Goal: Information Seeking & Learning: Check status

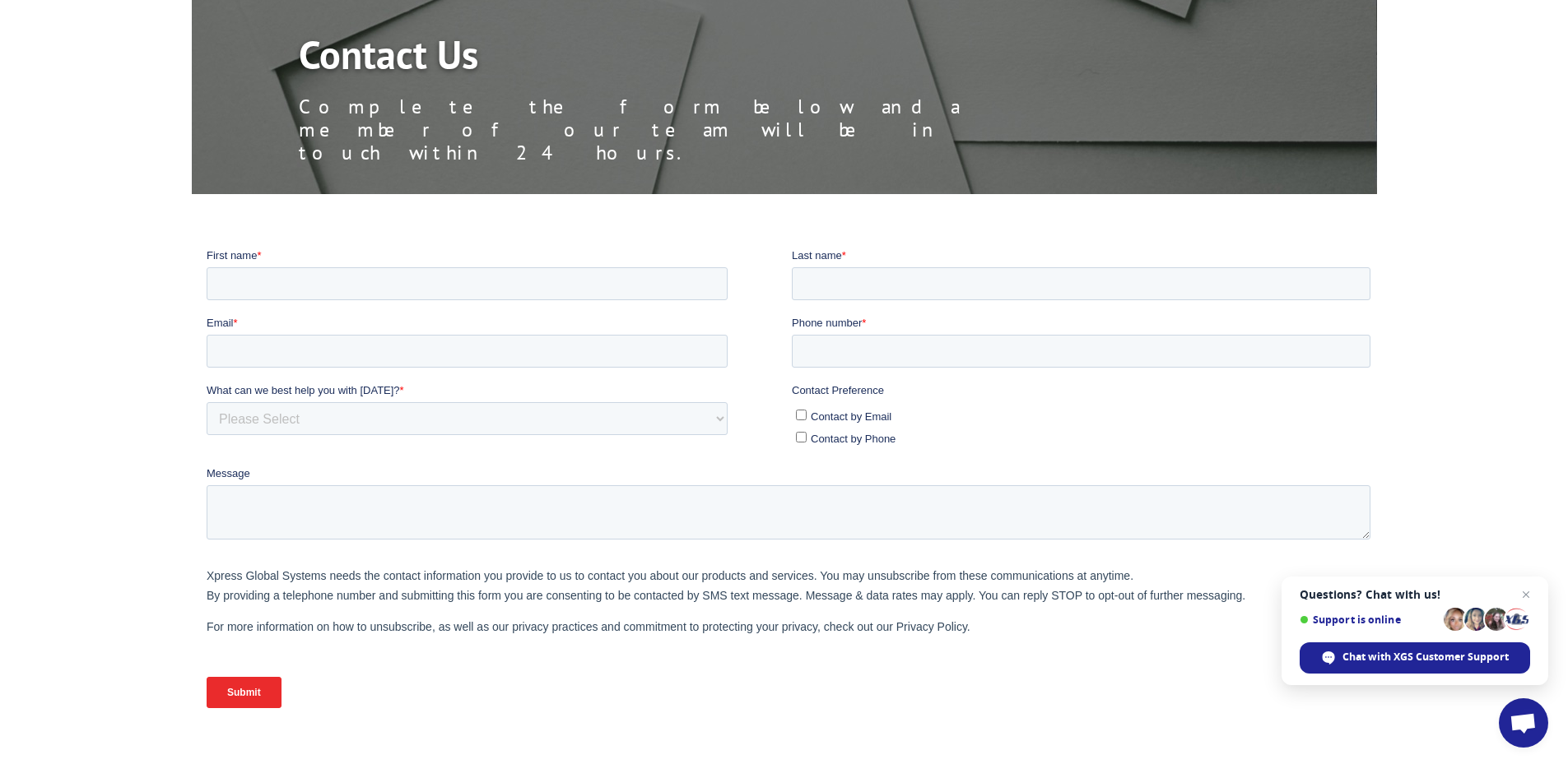
scroll to position [167, 0]
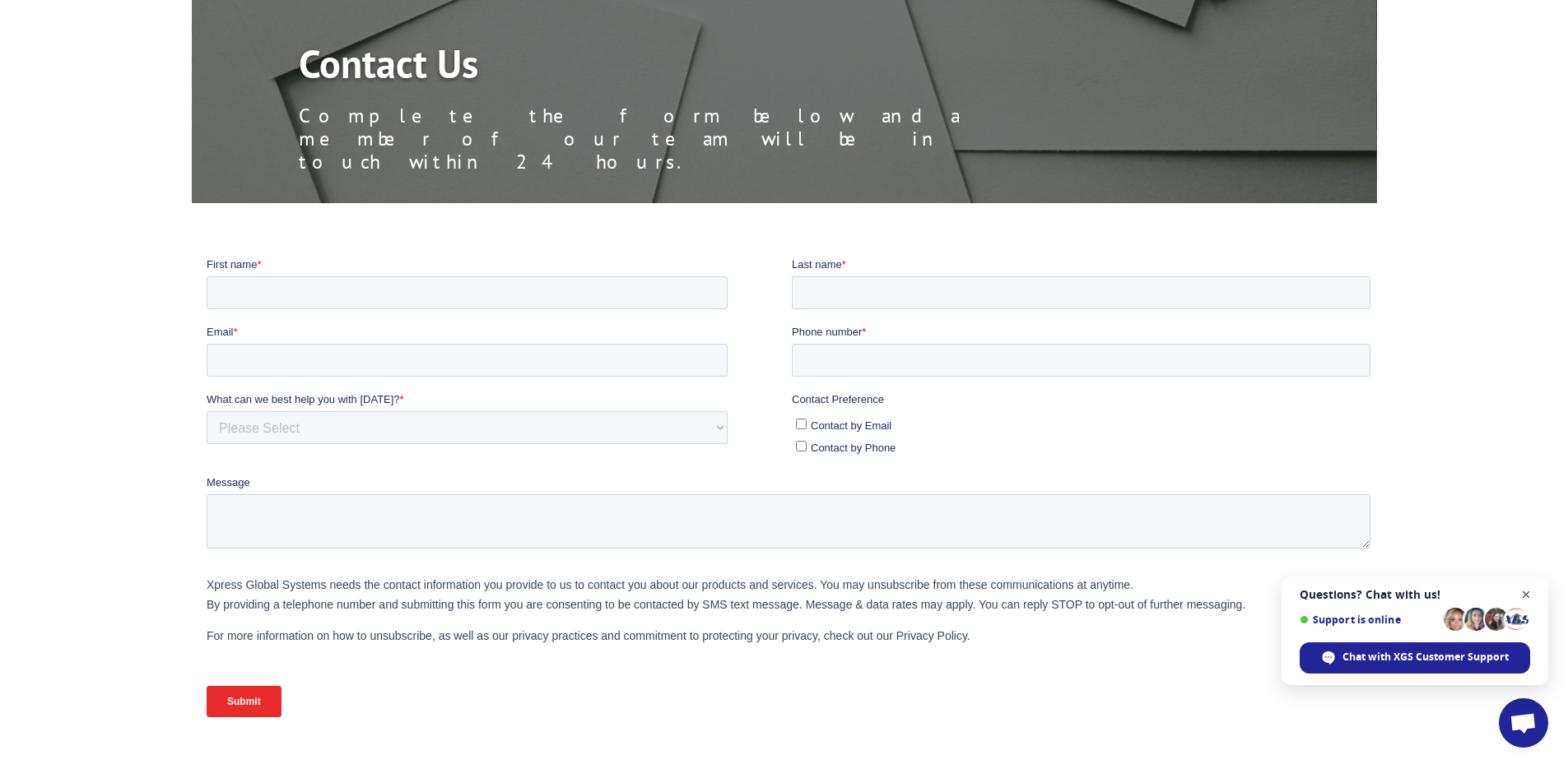
click at [1530, 589] on span "Close chat" at bounding box center [1526, 595] width 21 height 21
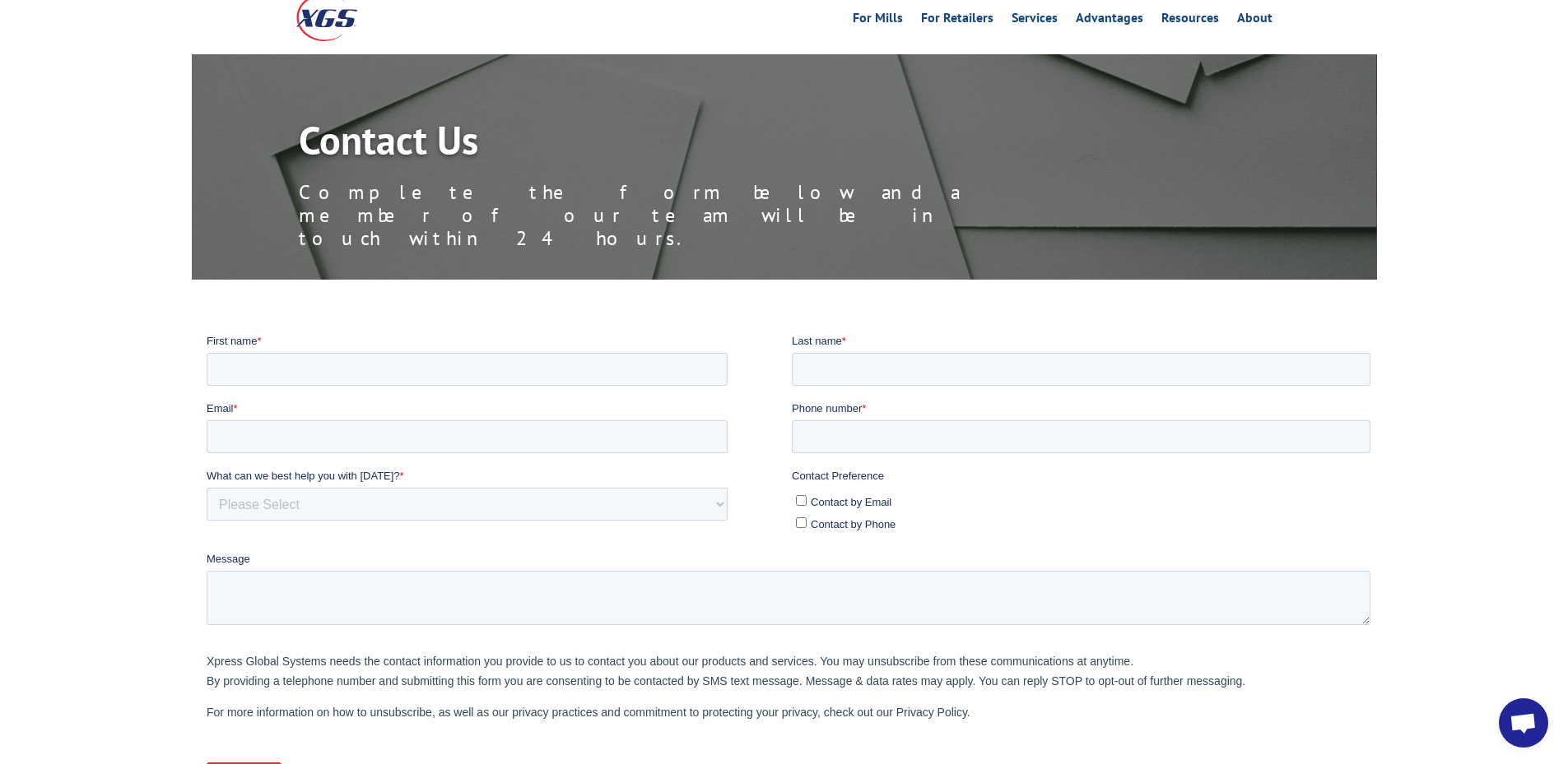
scroll to position [0, 0]
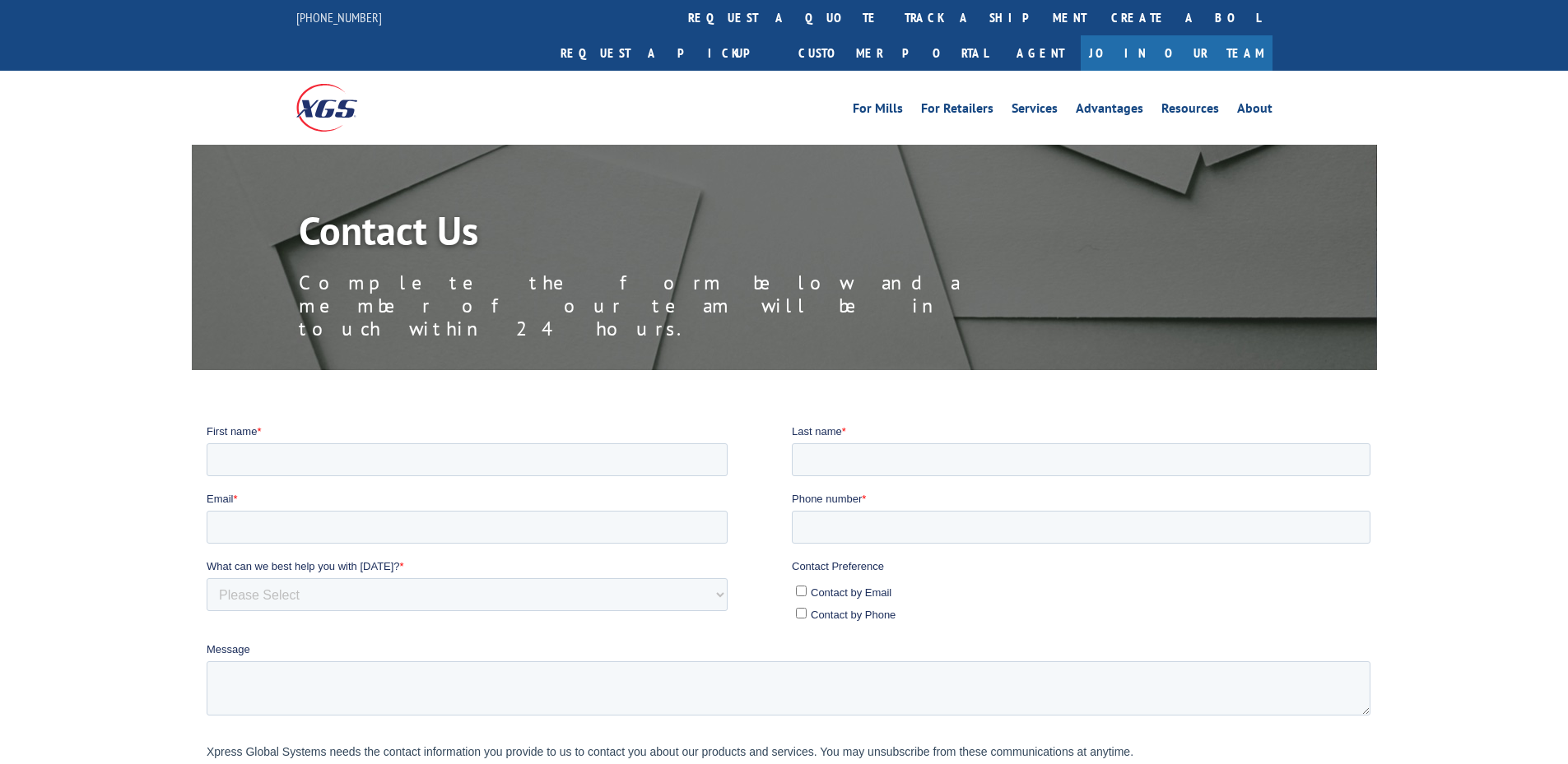
click at [319, 84] on img at bounding box center [327, 107] width 61 height 47
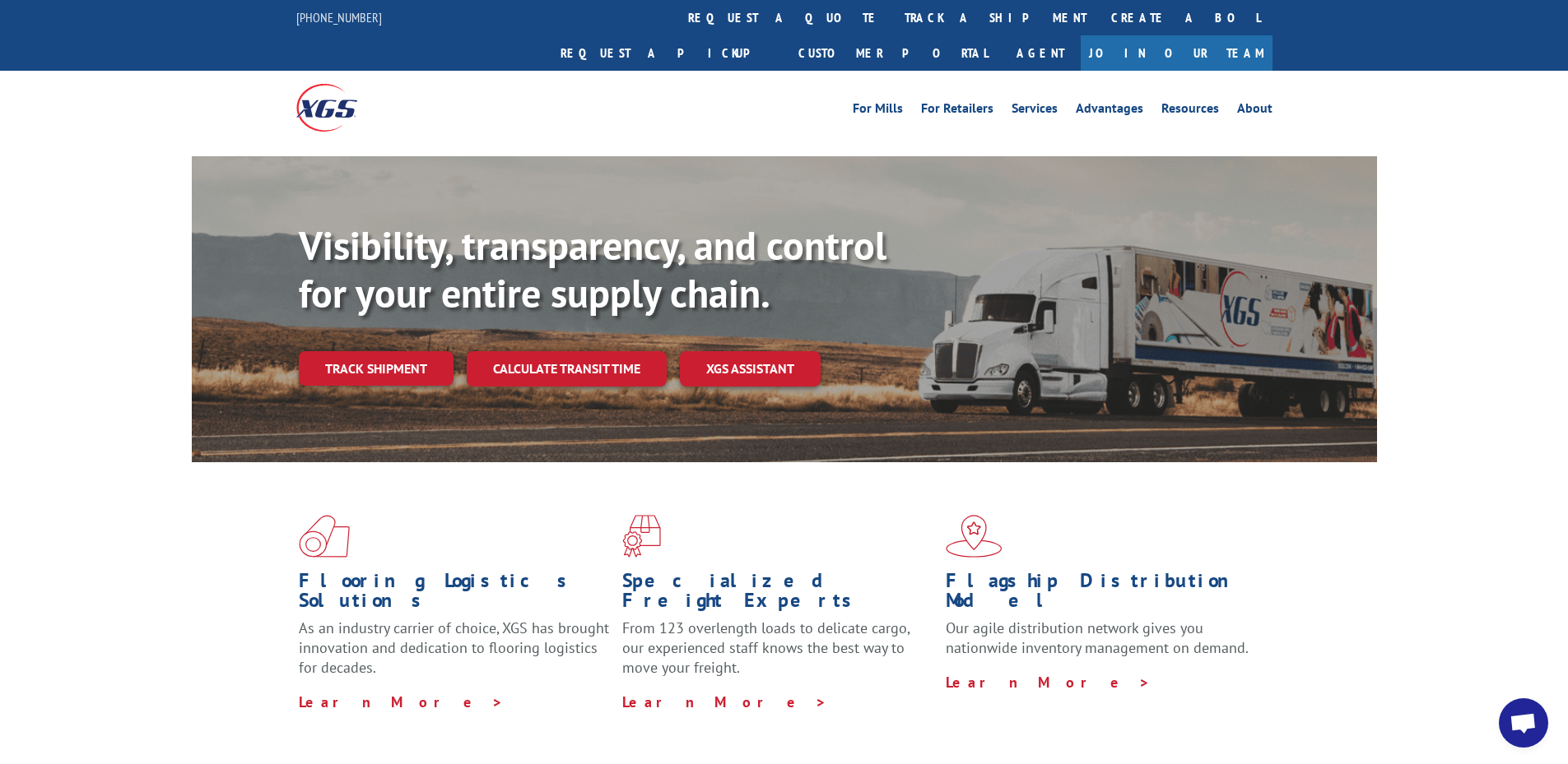
click at [1526, 724] on span "Open chat" at bounding box center [1523, 725] width 27 height 23
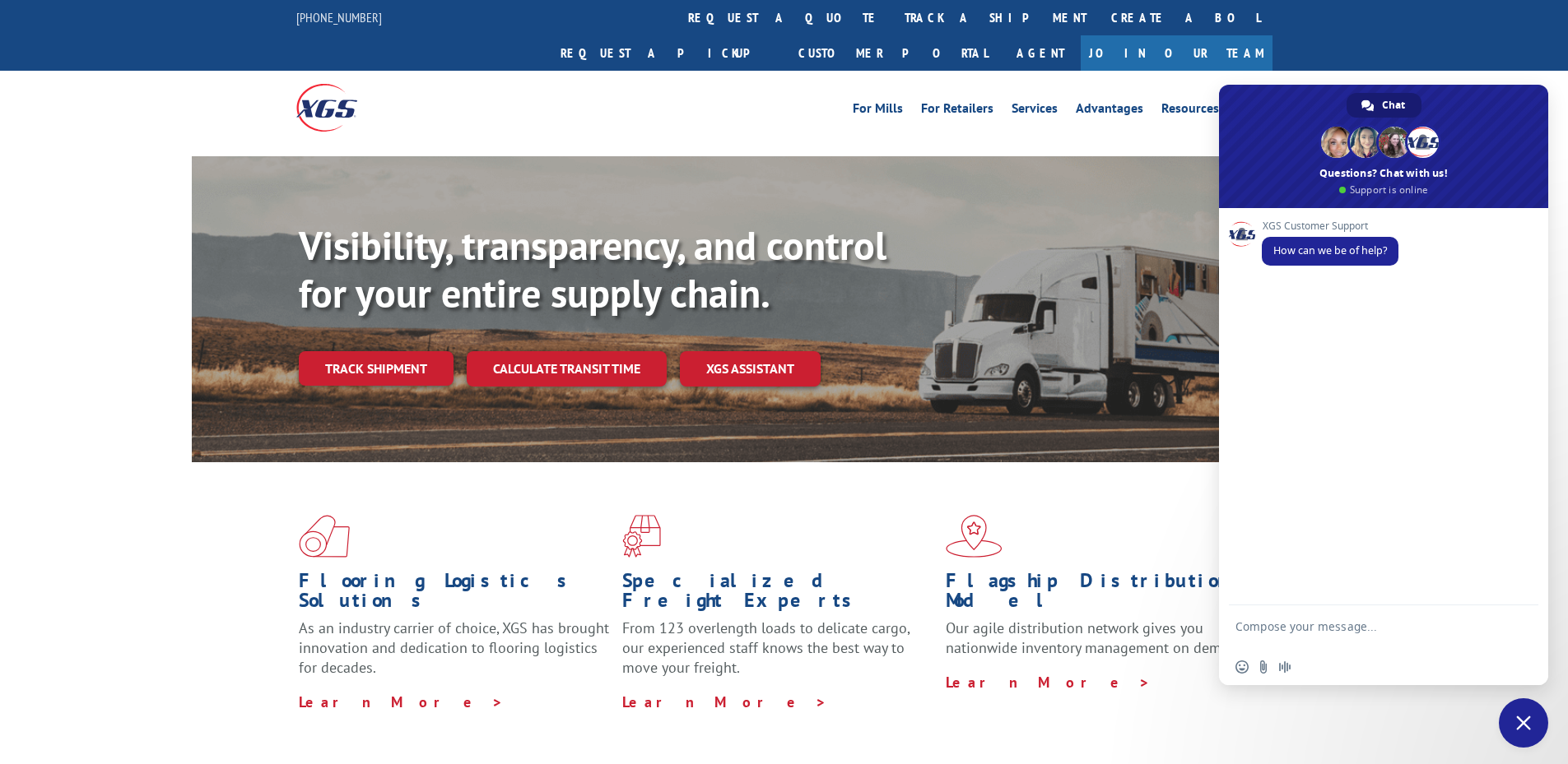
click at [106, 249] on div "Visibility, transparency, and control for your entire supply chain. Track shipm…" at bounding box center [784, 325] width 1568 height 338
click at [1533, 726] on span "Close chat" at bounding box center [1523, 723] width 50 height 50
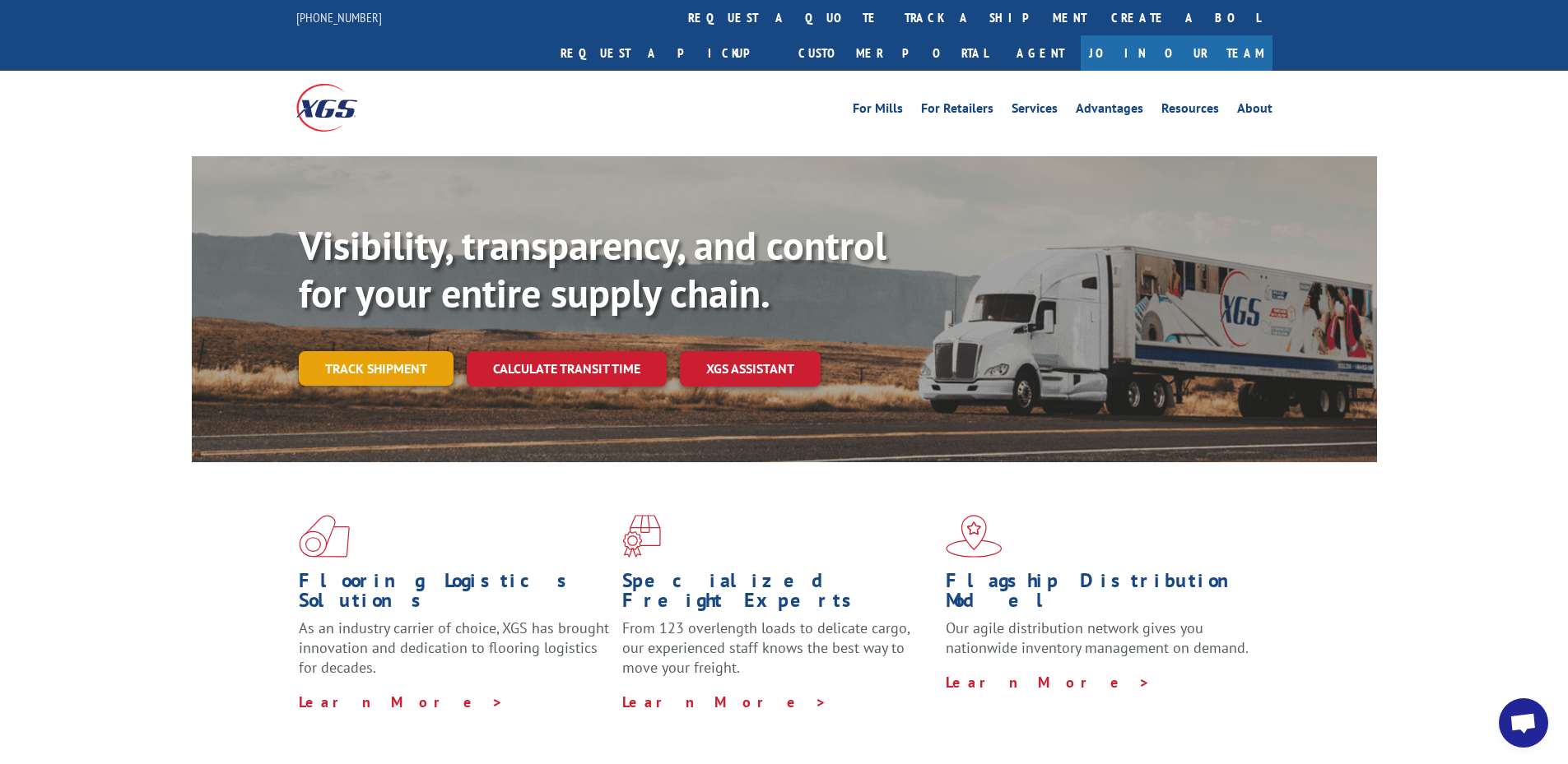
click at [396, 352] on link "Track shipment" at bounding box center [375, 369] width 154 height 34
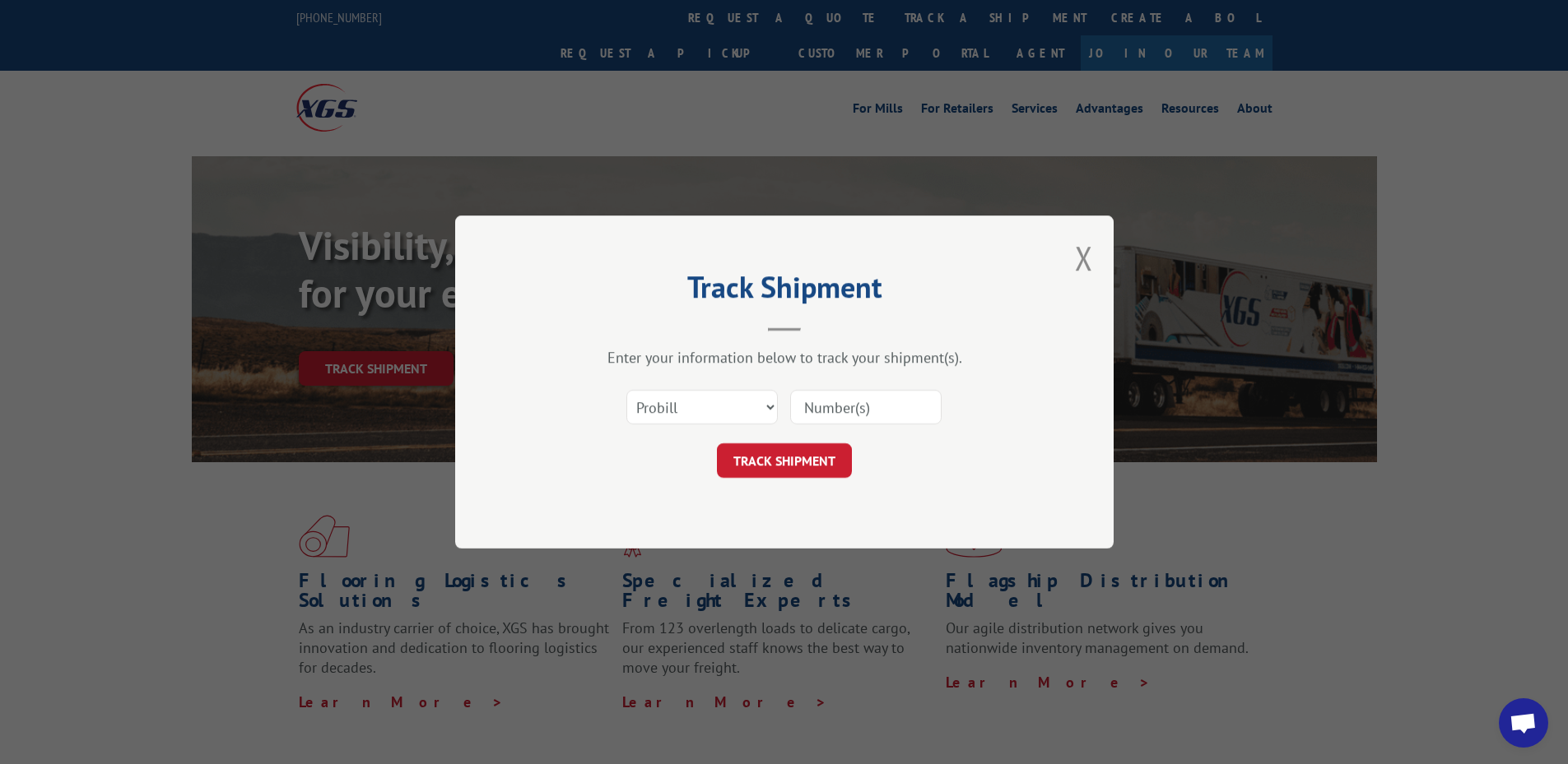
click at [816, 410] on input at bounding box center [866, 407] width 152 height 34
type input "17521332"
click at [808, 466] on button "TRACK SHIPMENT" at bounding box center [785, 461] width 135 height 34
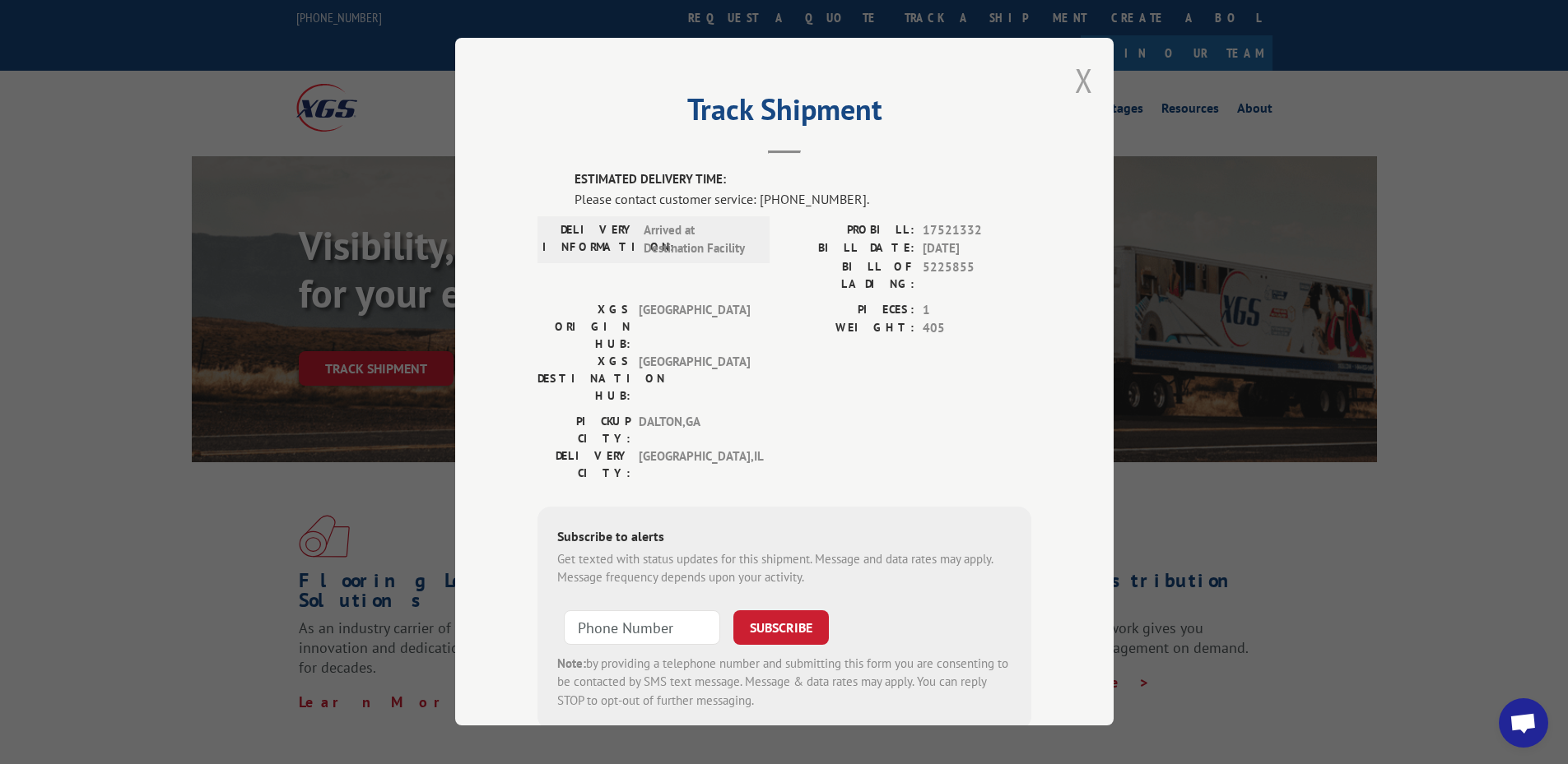
click at [1076, 75] on button "Close modal" at bounding box center [1084, 80] width 18 height 43
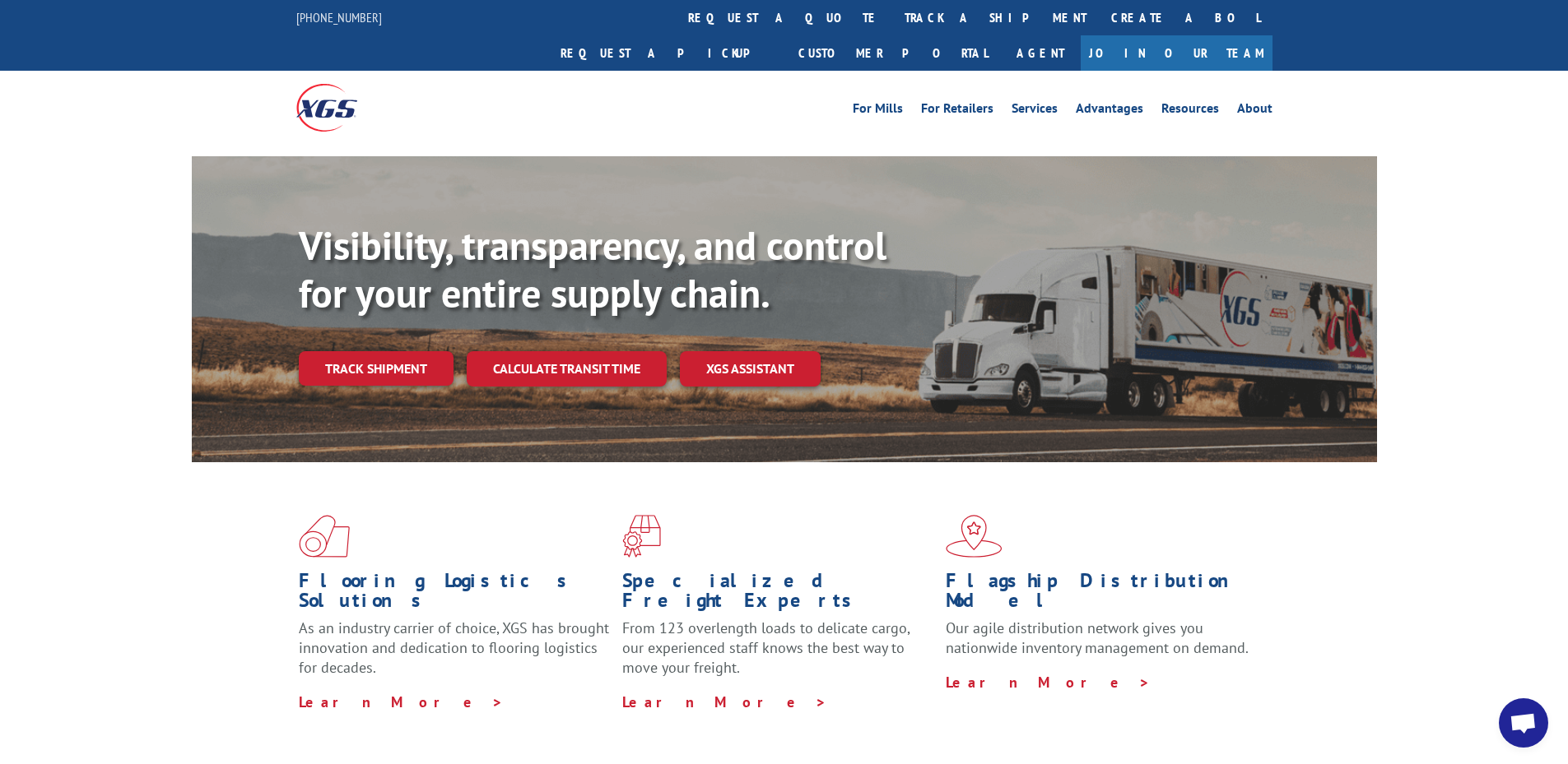
click at [426, 312] on div "Visibility, transparency, and control for your entire supply chain. Track shipm…" at bounding box center [837, 336] width 1078 height 230
click at [364, 352] on link "Track shipment" at bounding box center [375, 369] width 154 height 34
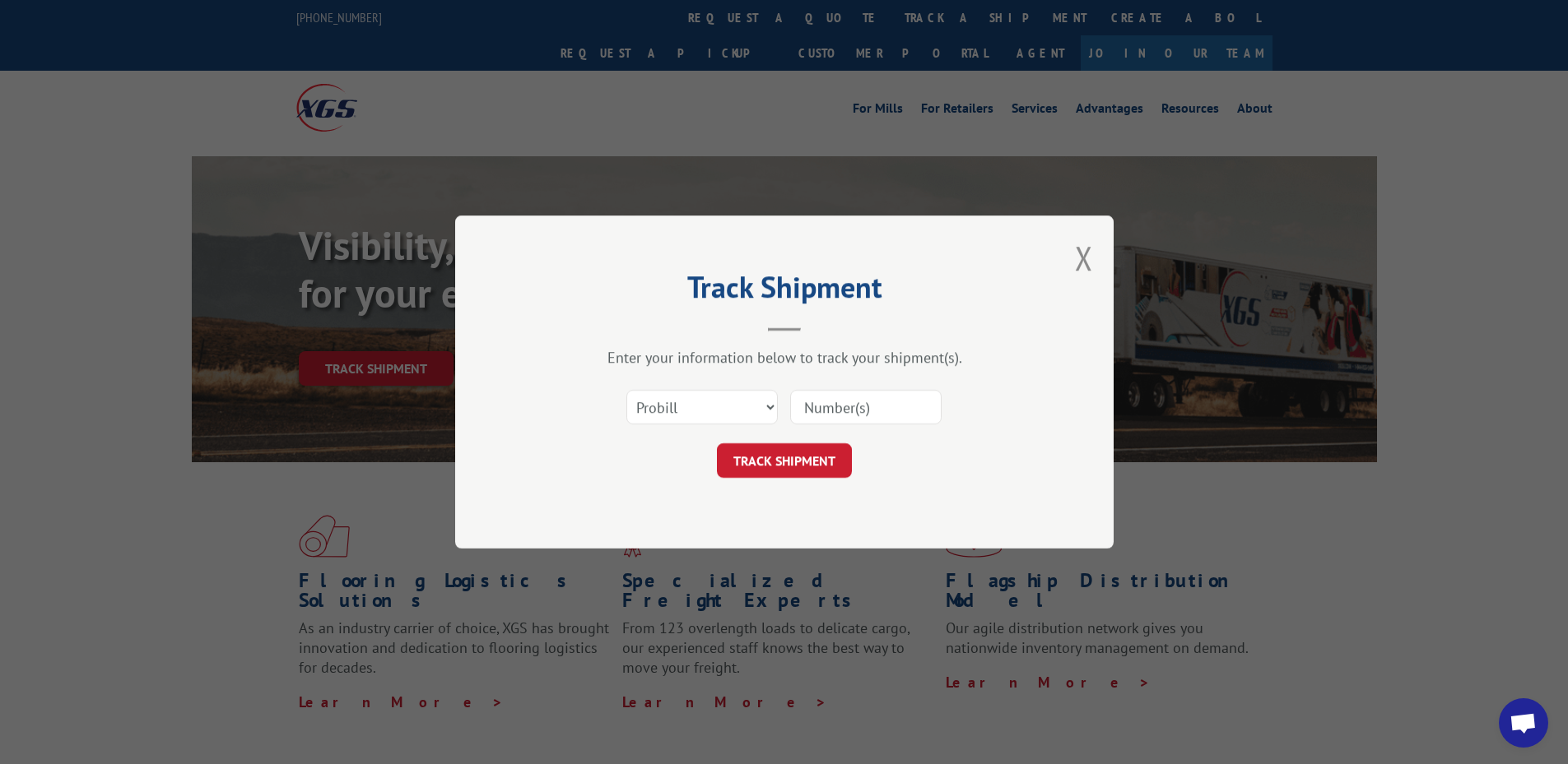
click at [849, 411] on input at bounding box center [866, 407] width 152 height 34
type input "17521332"
click at [811, 455] on button "TRACK SHIPMENT" at bounding box center [785, 461] width 135 height 34
